Goal: Task Accomplishment & Management: Use online tool/utility

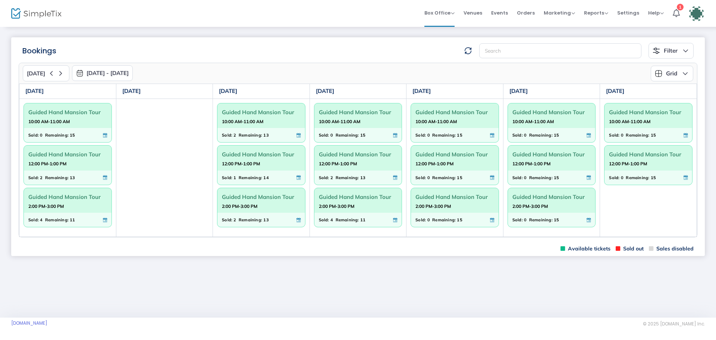
click at [360, 220] on span "11" at bounding box center [362, 220] width 5 height 8
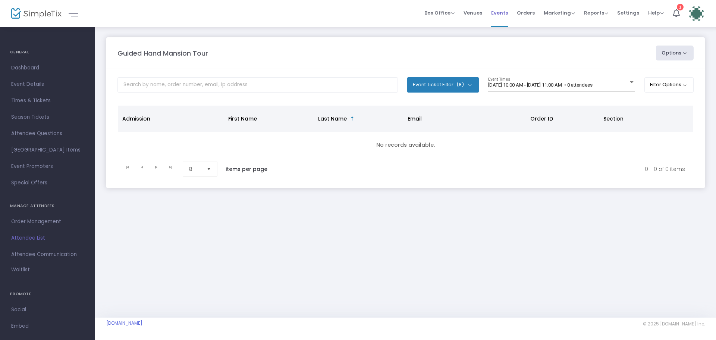
click at [496, 9] on span "Events" at bounding box center [499, 12] width 17 height 19
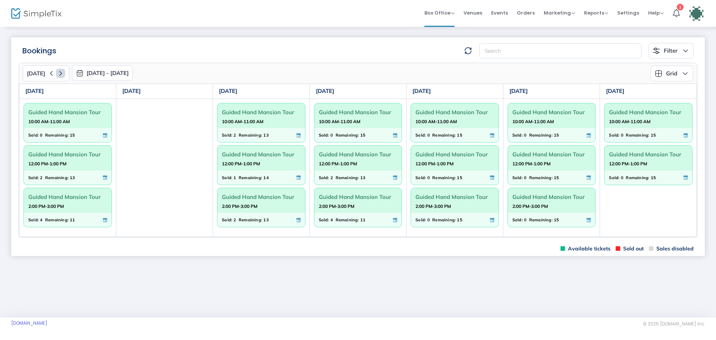
click at [60, 74] on icon at bounding box center [60, 73] width 9 height 9
